Goal: Check status: Check status

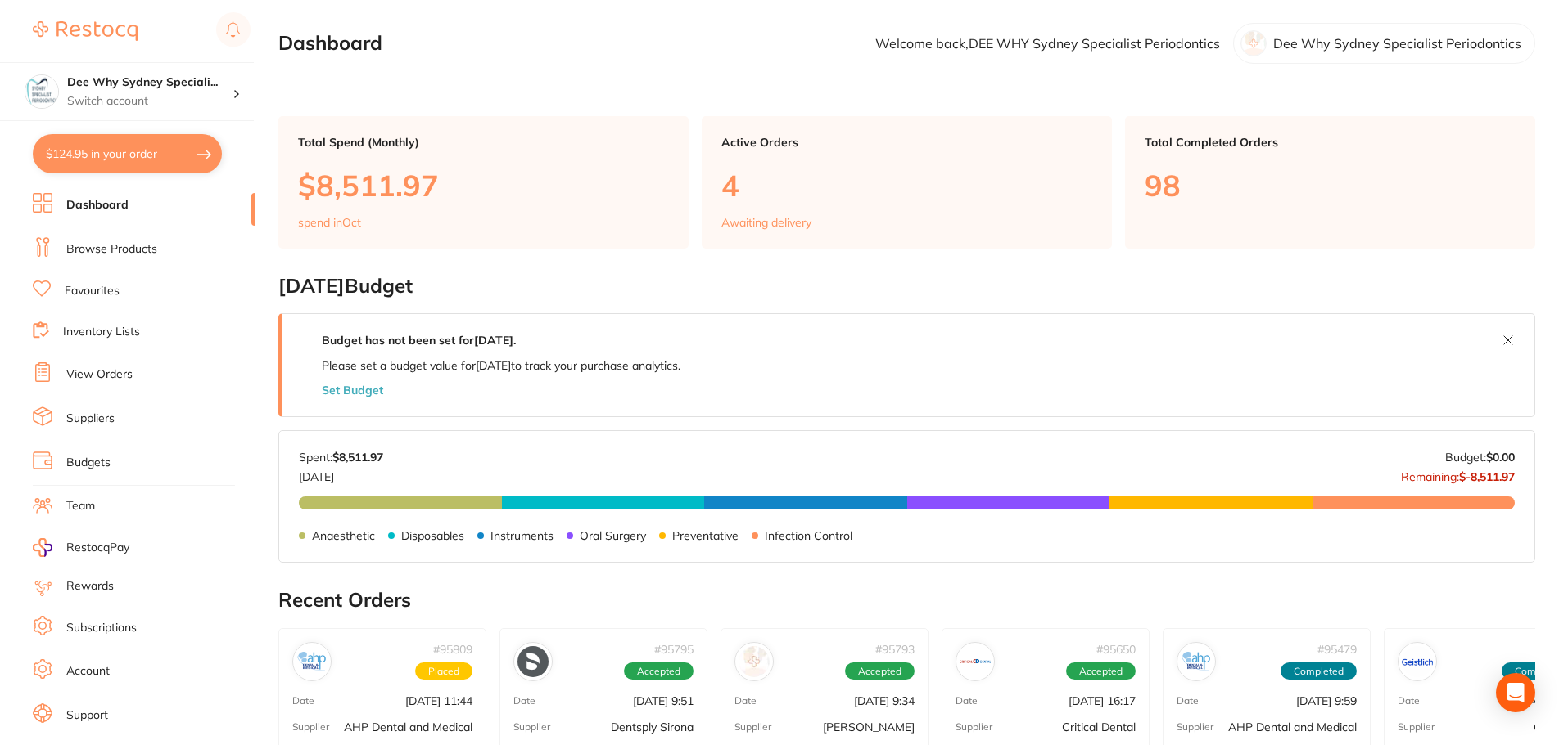
click at [113, 378] on link "View Orders" at bounding box center [99, 375] width 66 height 17
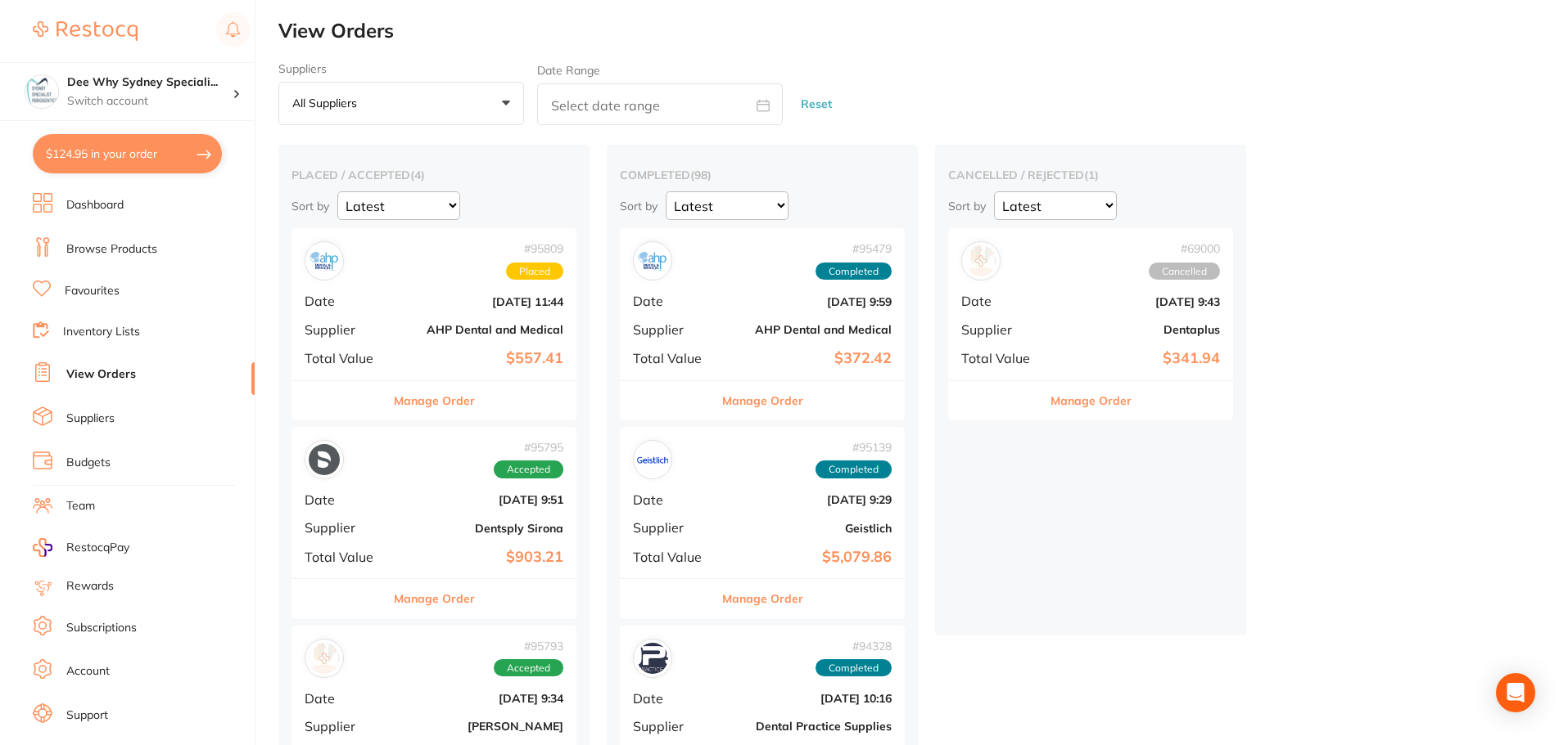
click at [457, 319] on div "# 95809 Placed Date [DATE] 11:44 Supplier AHP Dental and Medical Total Value $5…" at bounding box center [433, 304] width 285 height 151
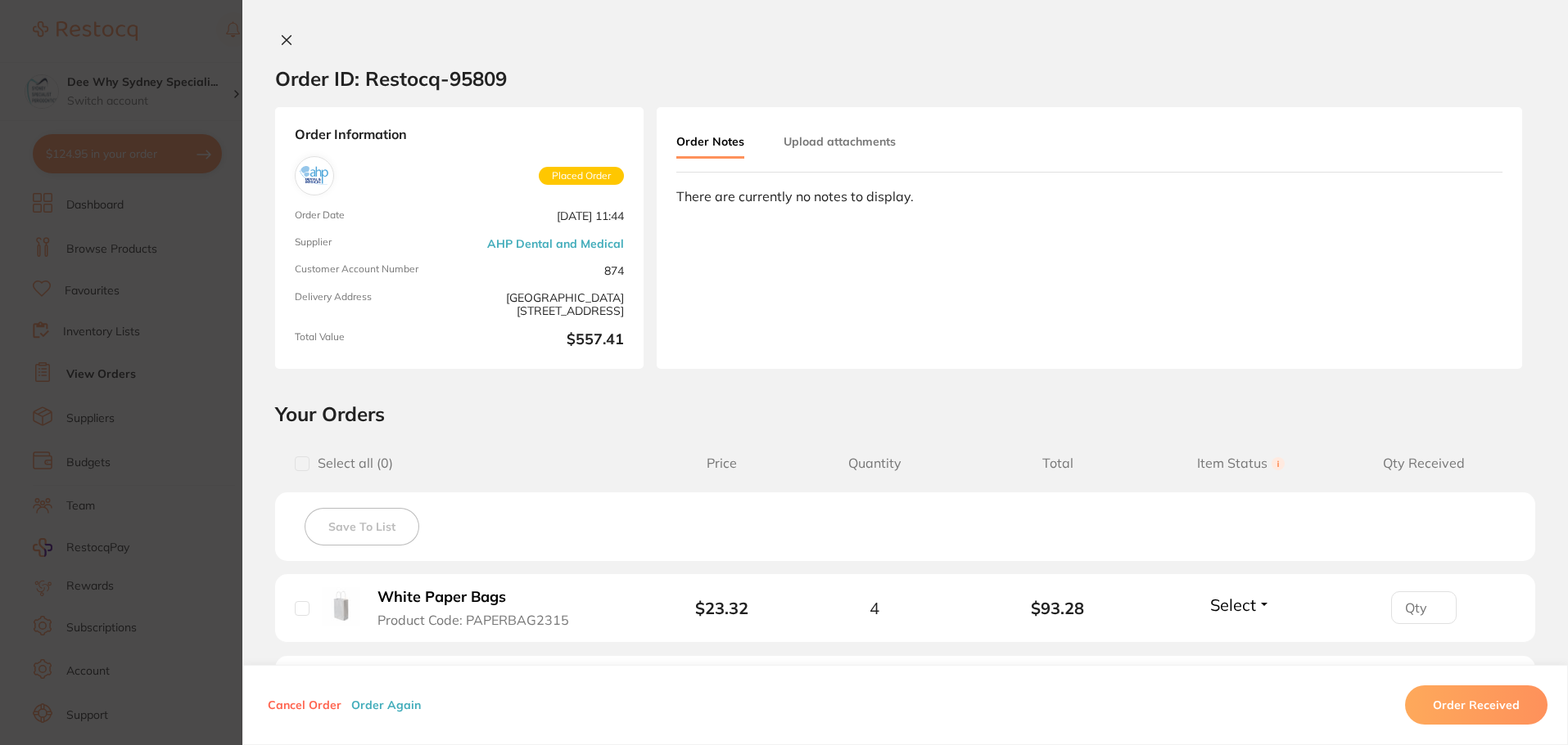
click at [287, 31] on div "Order ID: Restocq- 95809 Order Information Placed Order Order Date [DATE] 11:44…" at bounding box center [905, 372] width 1326 height 745
click at [284, 38] on icon at bounding box center [287, 41] width 9 height 9
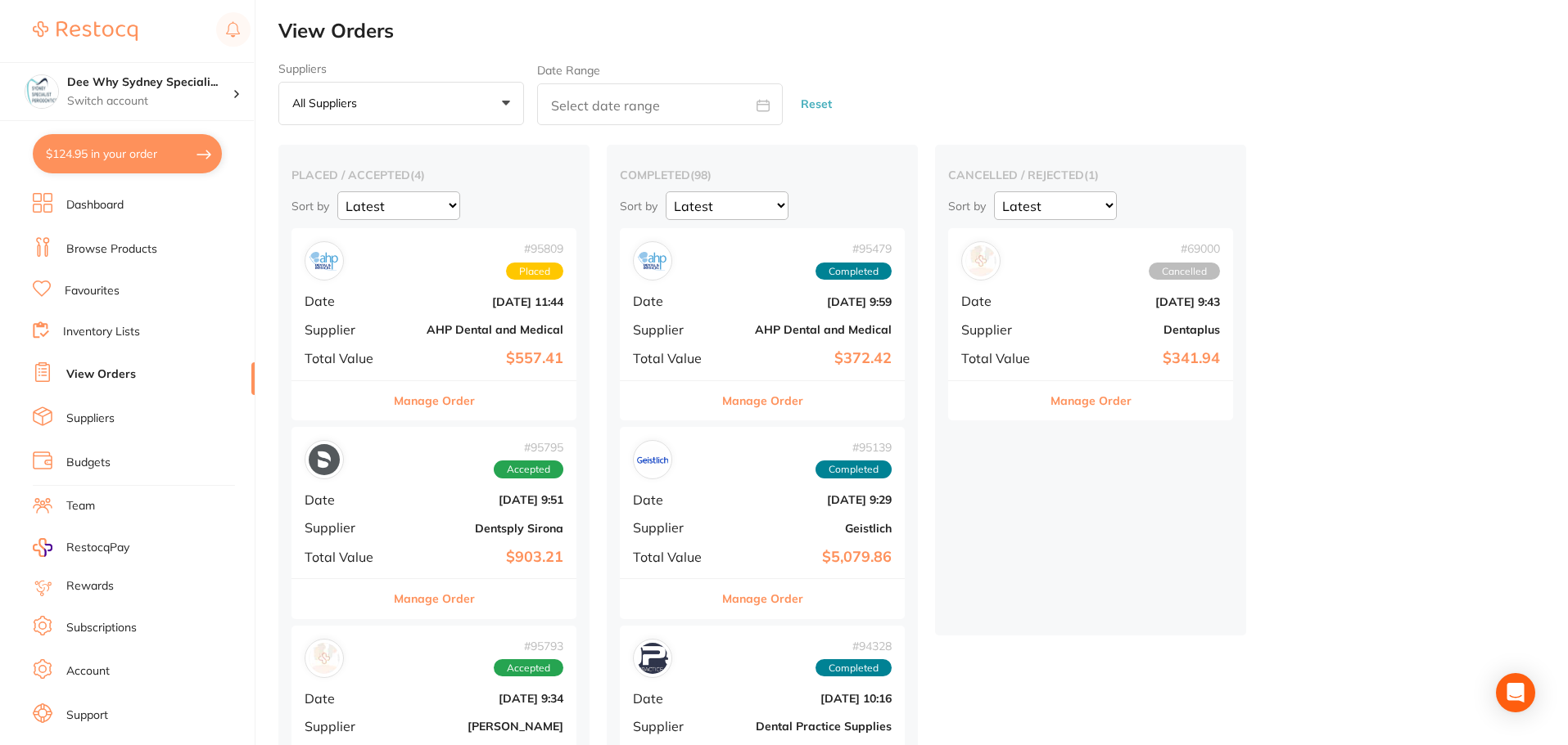
click at [708, 296] on span "Date" at bounding box center [673, 301] width 82 height 15
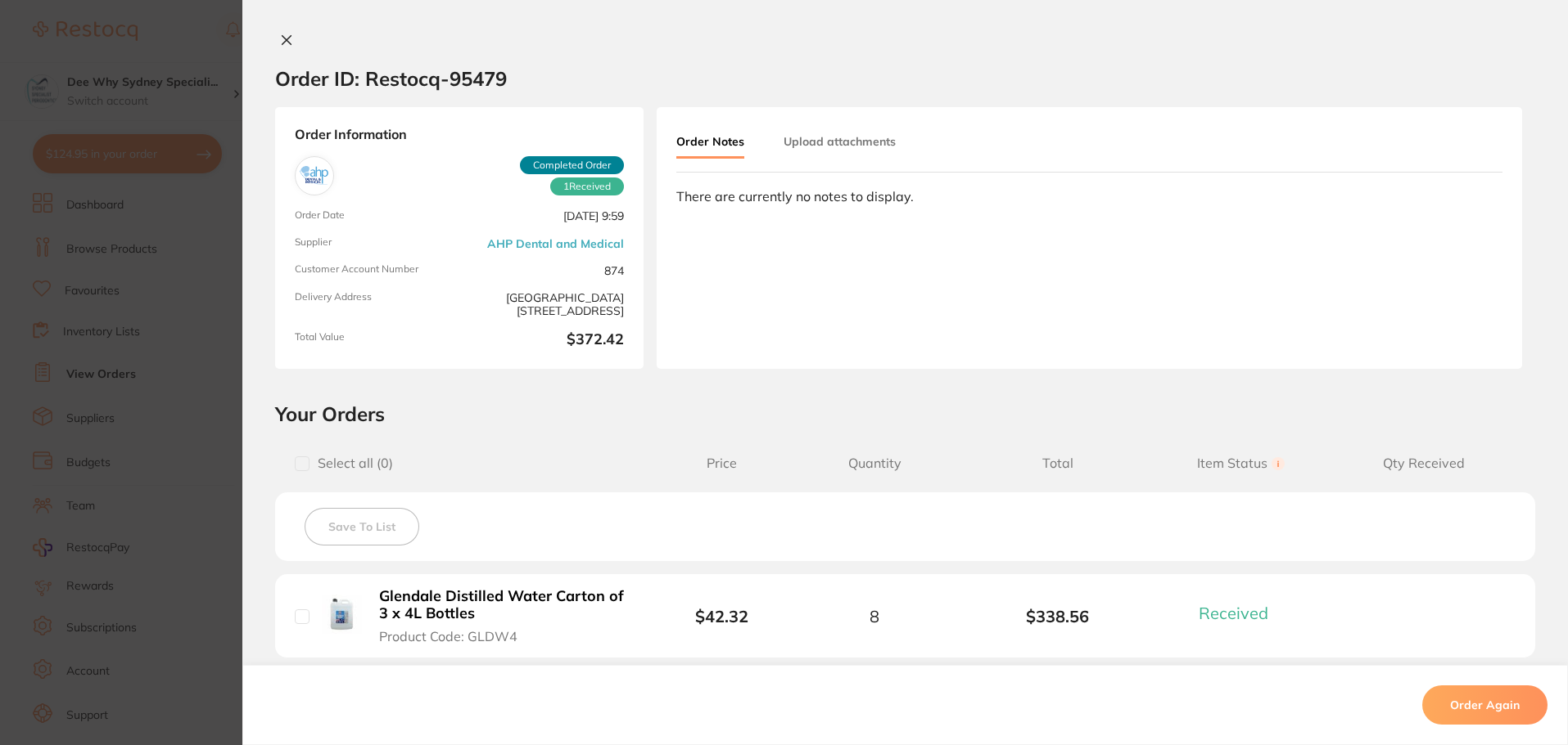
click at [283, 39] on icon at bounding box center [287, 41] width 9 height 9
